Goal: Navigation & Orientation: Find specific page/section

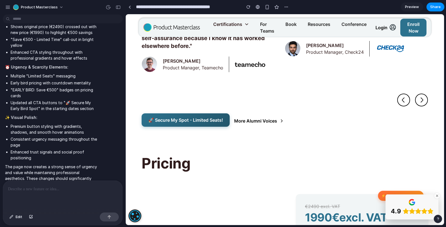
scroll to position [283, 0]
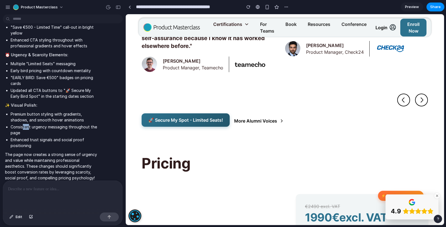
drag, startPoint x: 23, startPoint y: 120, endPoint x: 51, endPoint y: 120, distance: 27.9
click at [45, 124] on li "Consistent urgency messaging throughout the page" at bounding box center [55, 130] width 88 height 12
click at [59, 124] on li "Consistent urgency messaging throughout the page" at bounding box center [55, 130] width 88 height 12
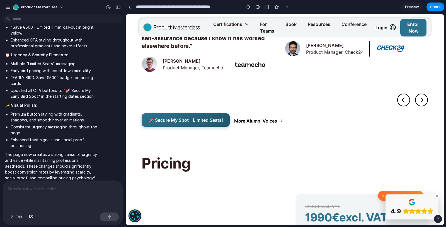
click at [26, 137] on li "Enhanced trust signals and social proof positioning" at bounding box center [55, 143] width 88 height 12
